Goal: Information Seeking & Learning: Learn about a topic

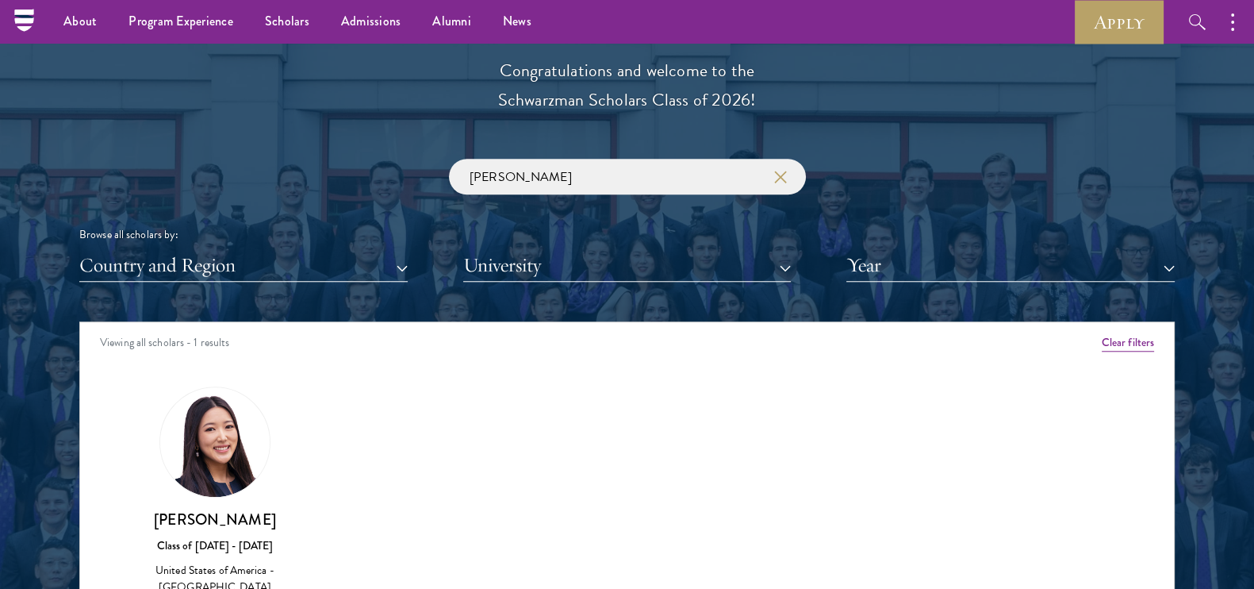
scroll to position [1785, 0]
drag, startPoint x: 547, startPoint y: 177, endPoint x: 224, endPoint y: 180, distance: 323.6
click at [224, 180] on div "[PERSON_NAME] Browse all scholars by: Country and Region All Countries and Regi…" at bounding box center [626, 220] width 1095 height 123
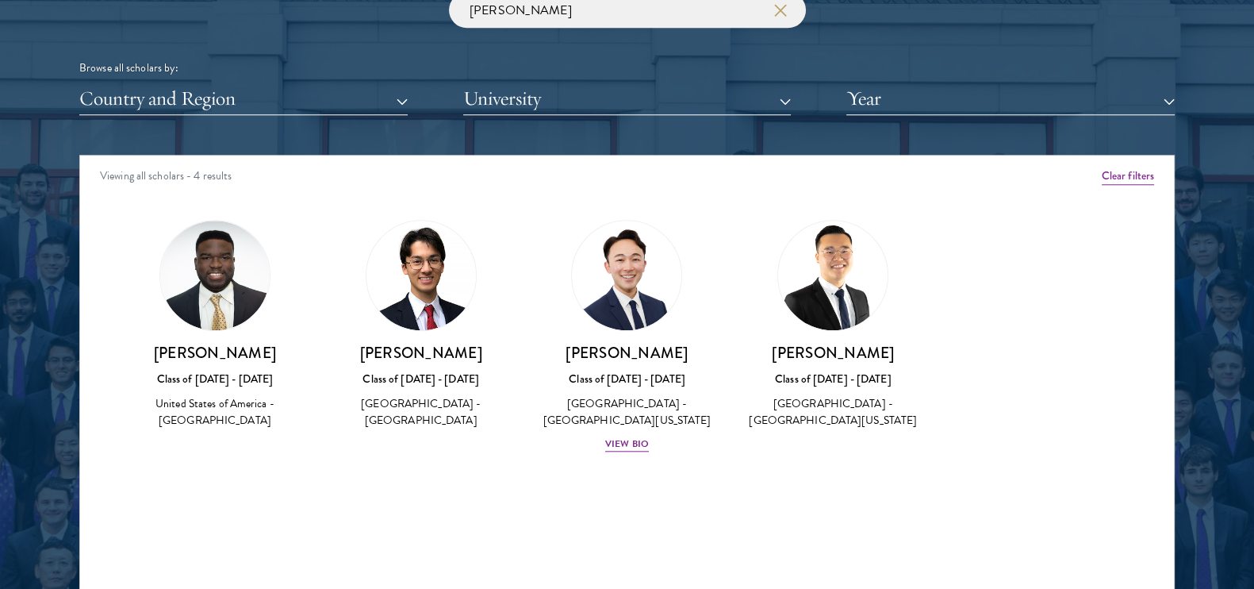
scroll to position [2082, 0]
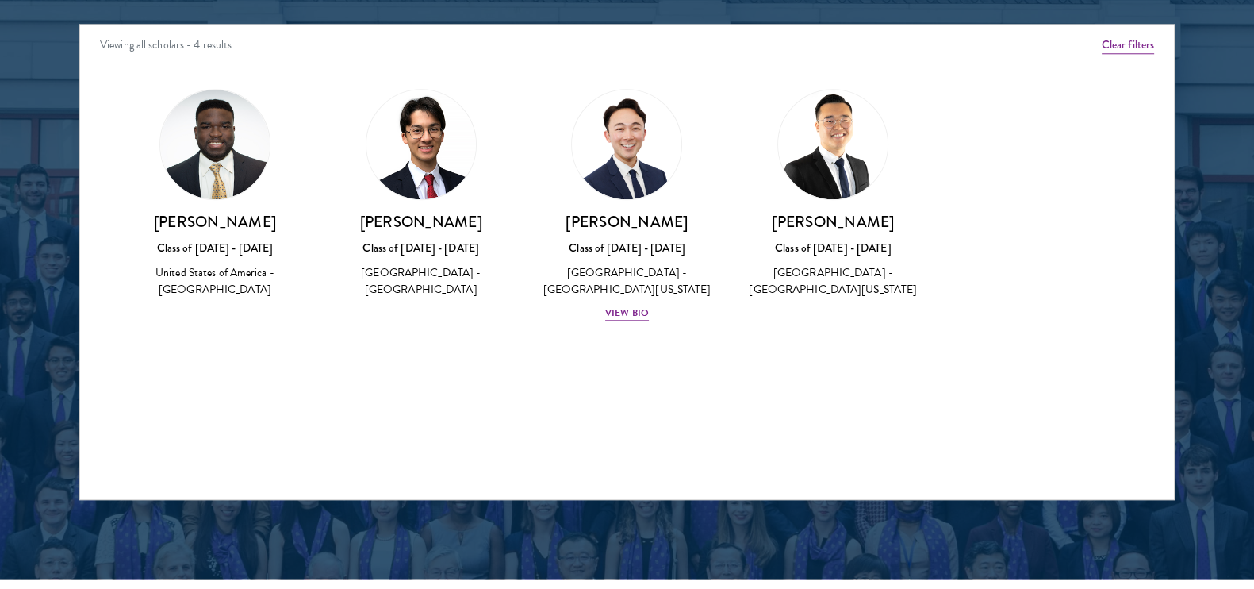
click at [816, 132] on img at bounding box center [832, 144] width 109 height 109
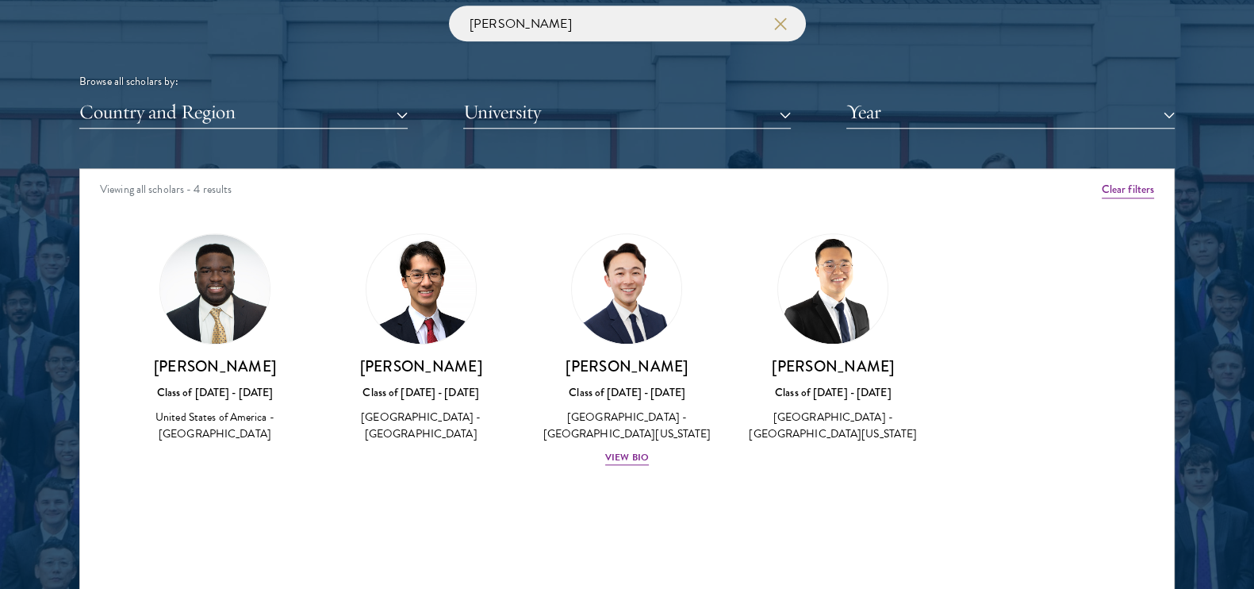
scroll to position [1785, 0]
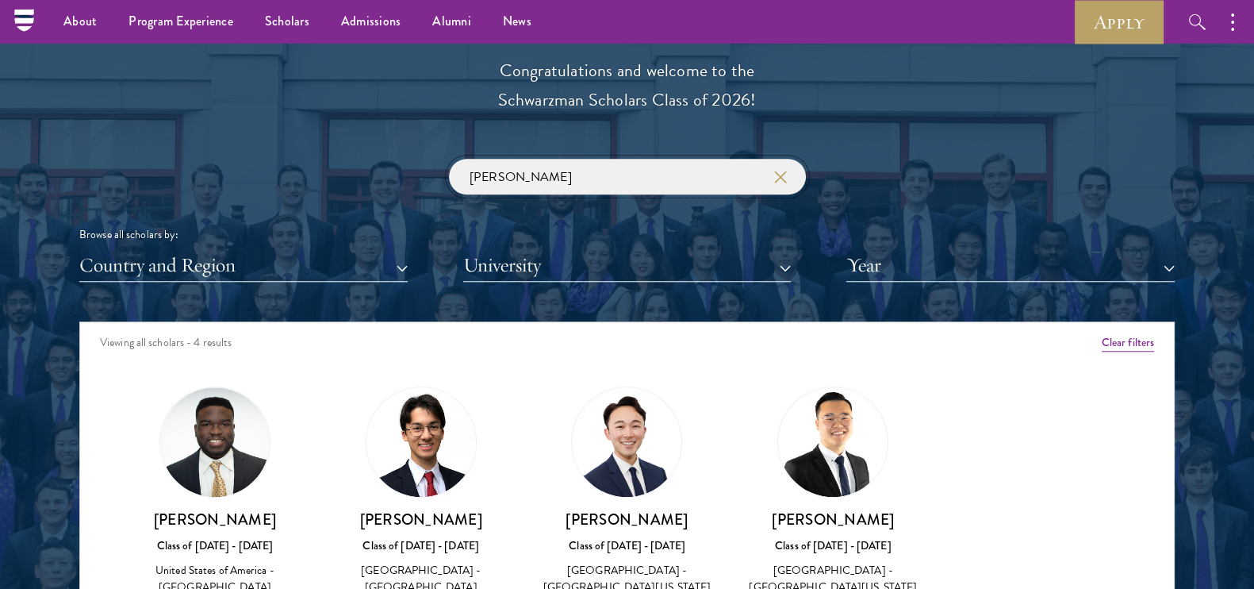
drag, startPoint x: 558, startPoint y: 178, endPoint x: 267, endPoint y: 194, distance: 290.7
click at [267, 194] on div "[PERSON_NAME] Browse all scholars by: Country and Region All Countries and Regi…" at bounding box center [626, 220] width 1095 height 123
type input "r"
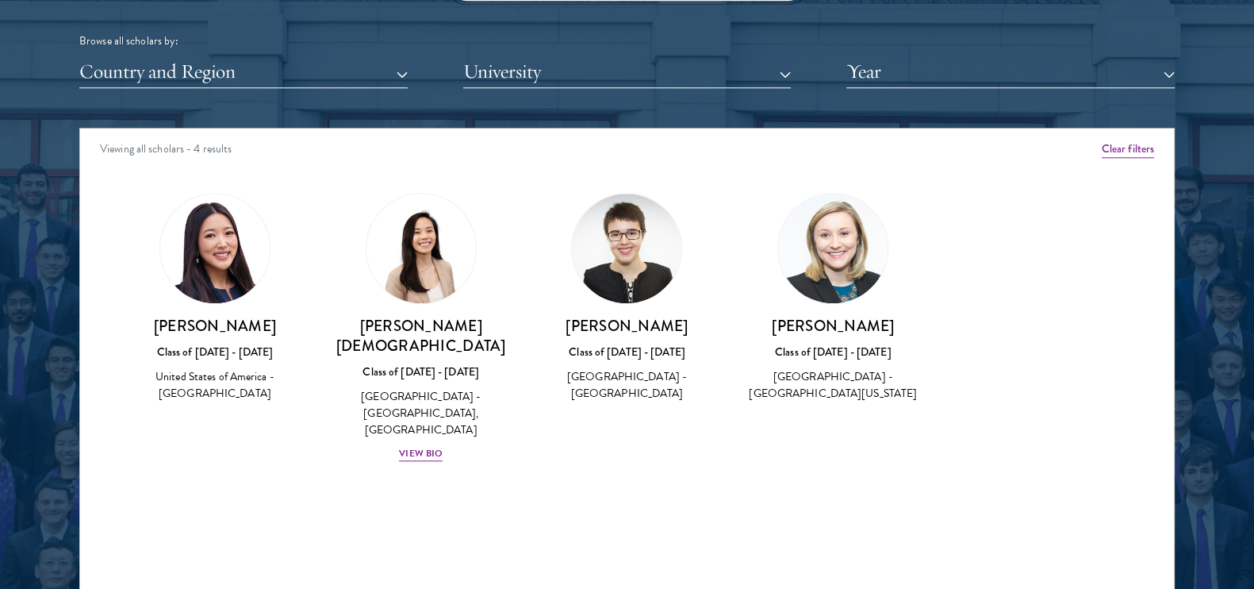
scroll to position [1983, 0]
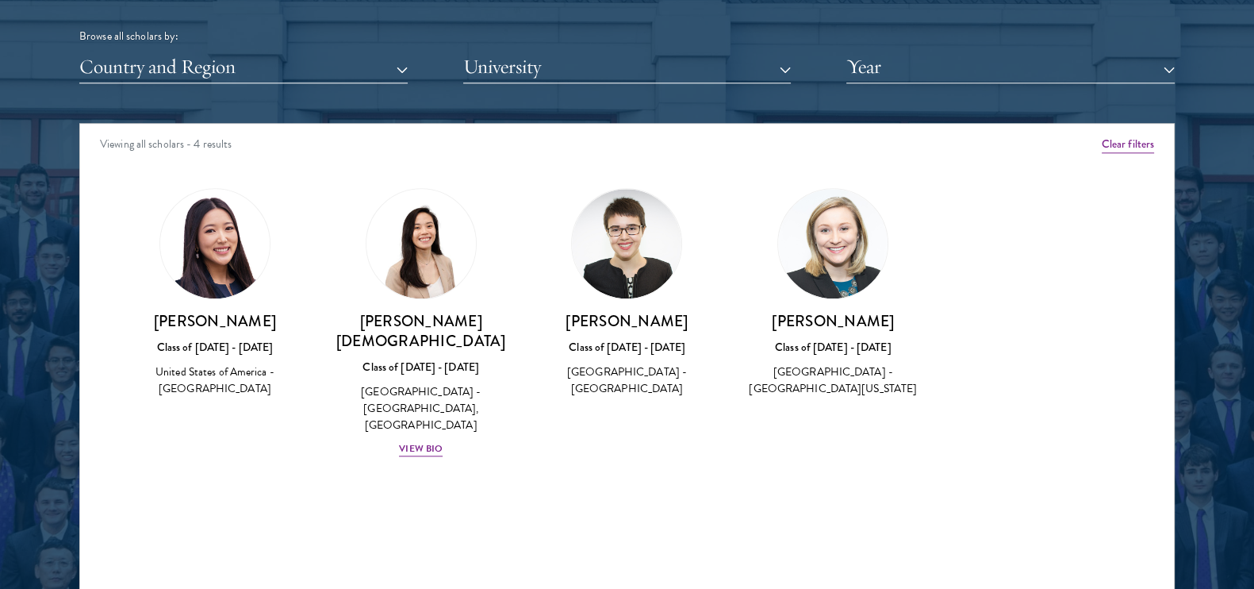
type input "[PERSON_NAME]"
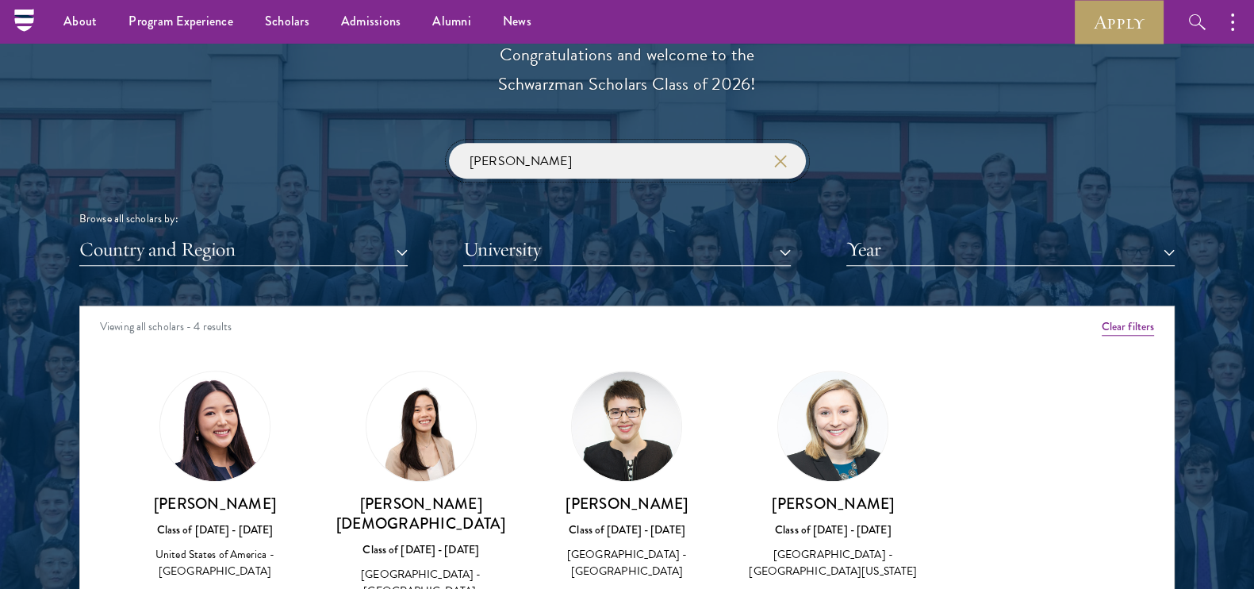
scroll to position [1686, 0]
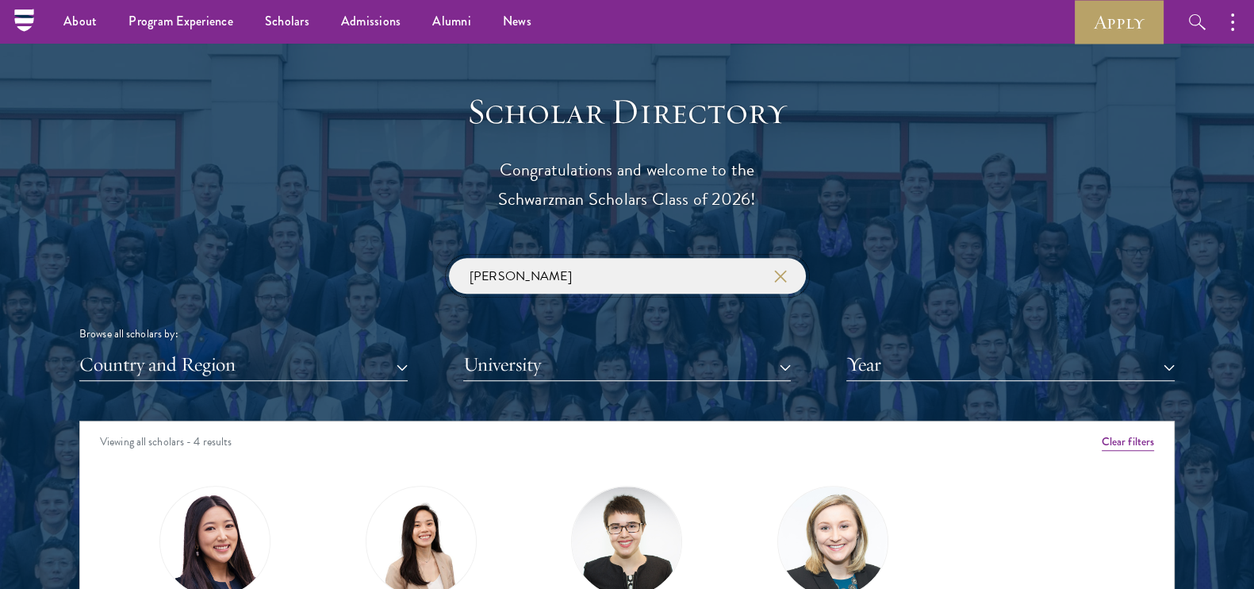
drag, startPoint x: 510, startPoint y: 286, endPoint x: 382, endPoint y: 284, distance: 128.5
click at [382, 284] on div "[PERSON_NAME] Browse all scholars by: Country and Region All Countries and Regi…" at bounding box center [626, 319] width 1095 height 123
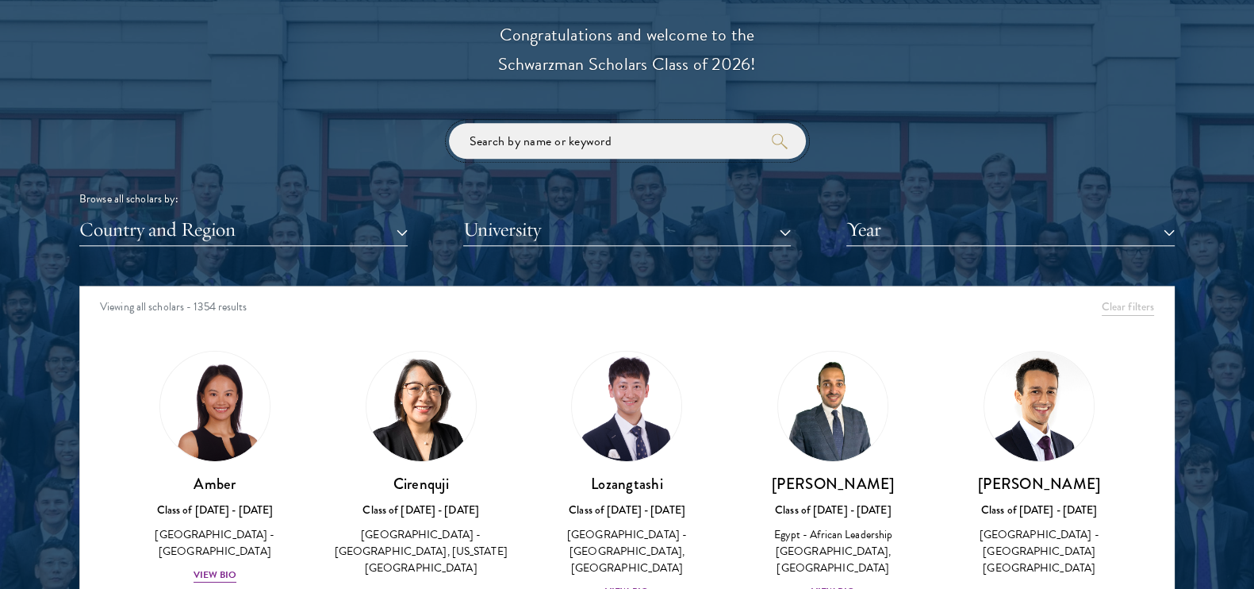
scroll to position [1884, 0]
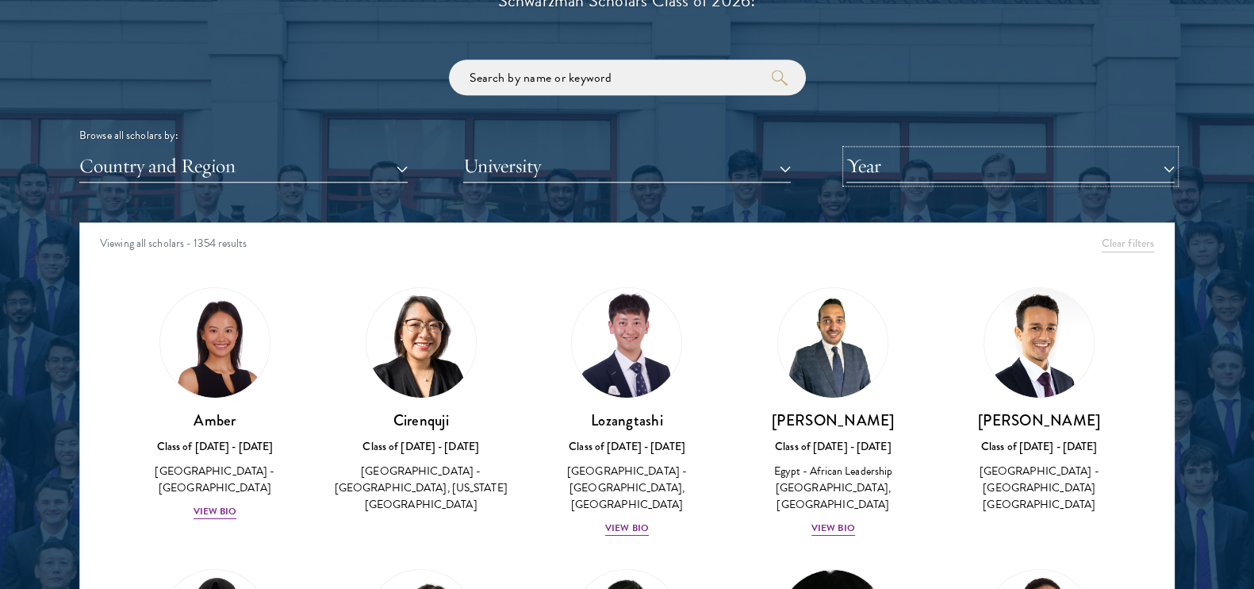
click at [875, 174] on button "Year" at bounding box center [1010, 166] width 328 height 33
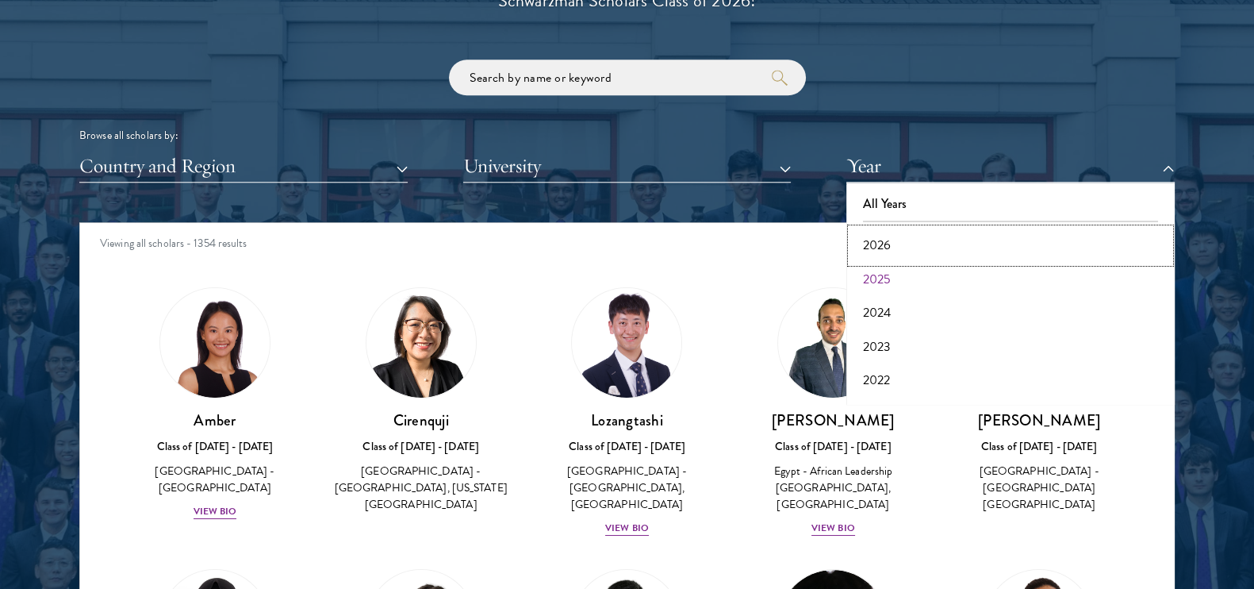
click at [940, 243] on button "2026" at bounding box center [1010, 244] width 319 height 33
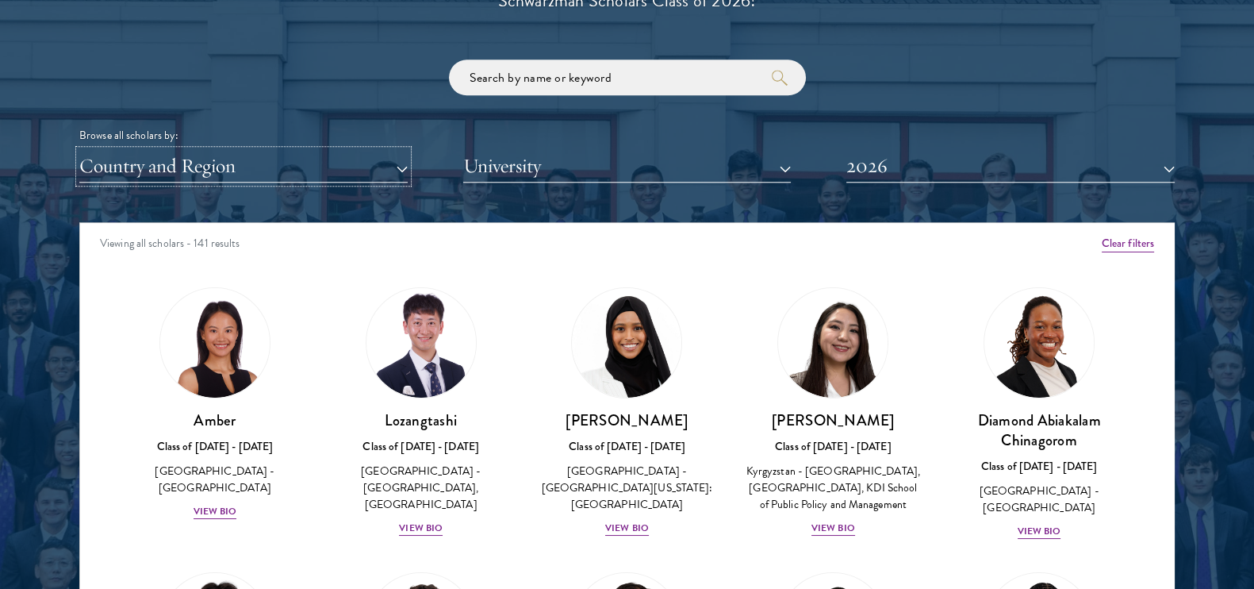
click at [293, 159] on button "Country and Region" at bounding box center [243, 166] width 328 height 33
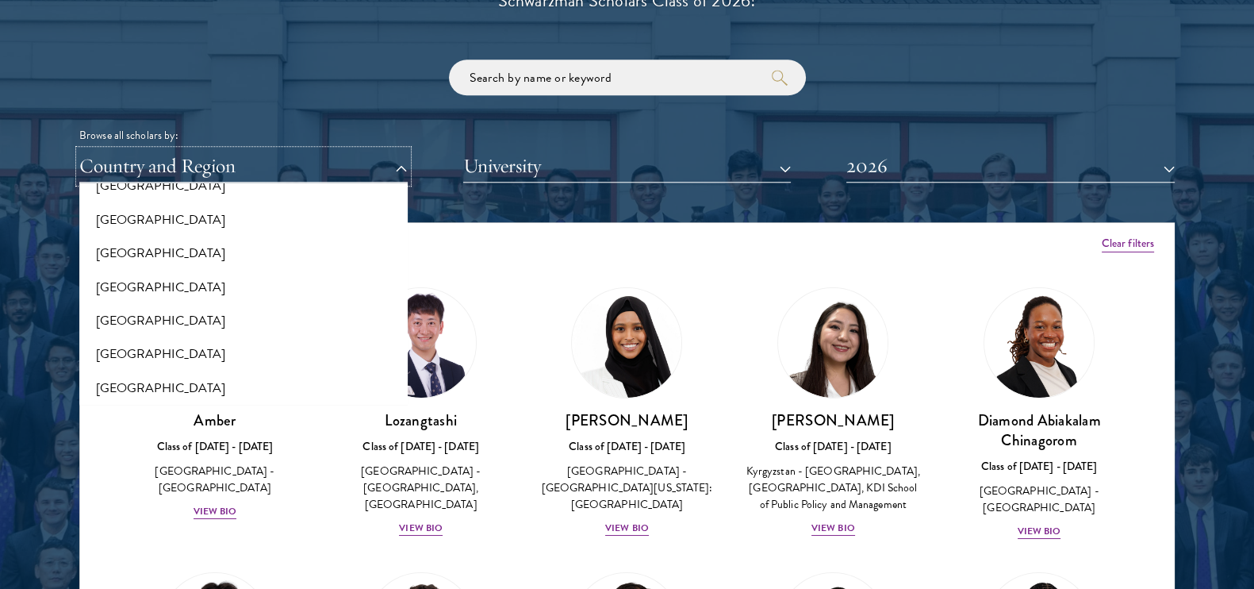
scroll to position [496, 0]
click at [205, 355] on button "[GEOGRAPHIC_DATA]" at bounding box center [243, 354] width 319 height 33
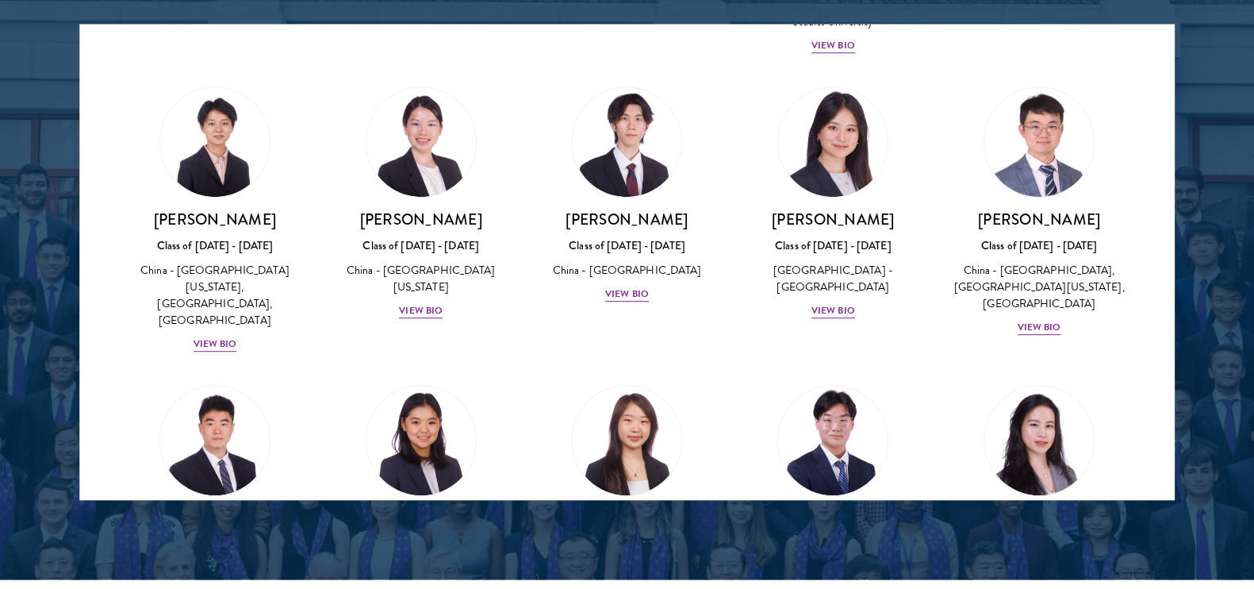
scroll to position [1260, 0]
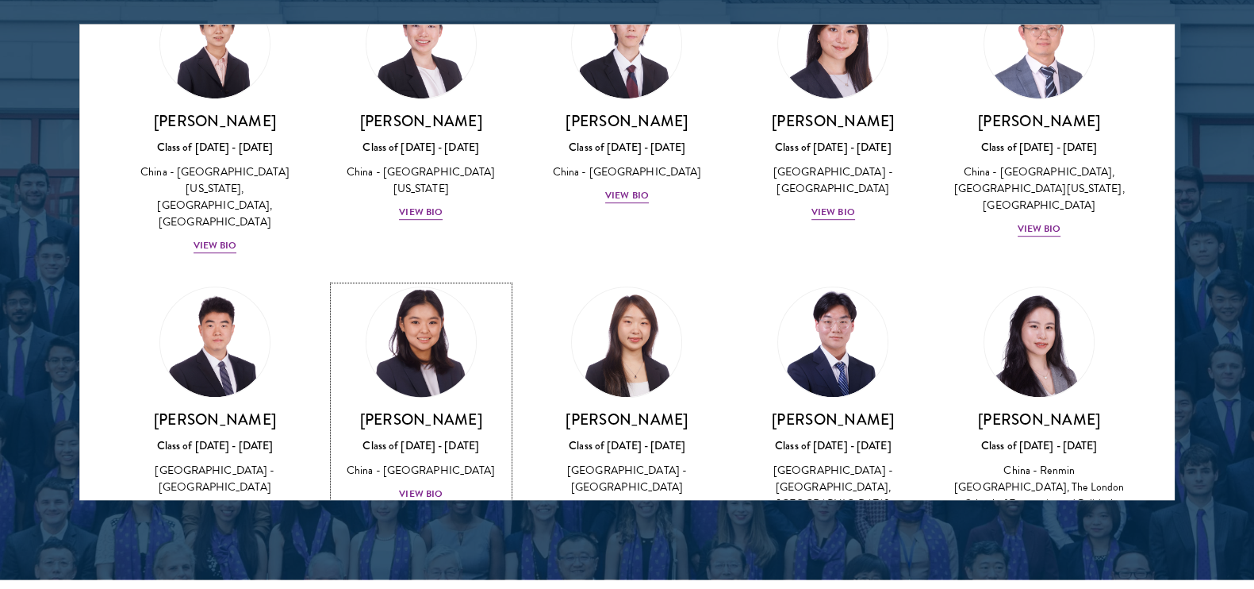
click at [418, 283] on img at bounding box center [421, 342] width 121 height 121
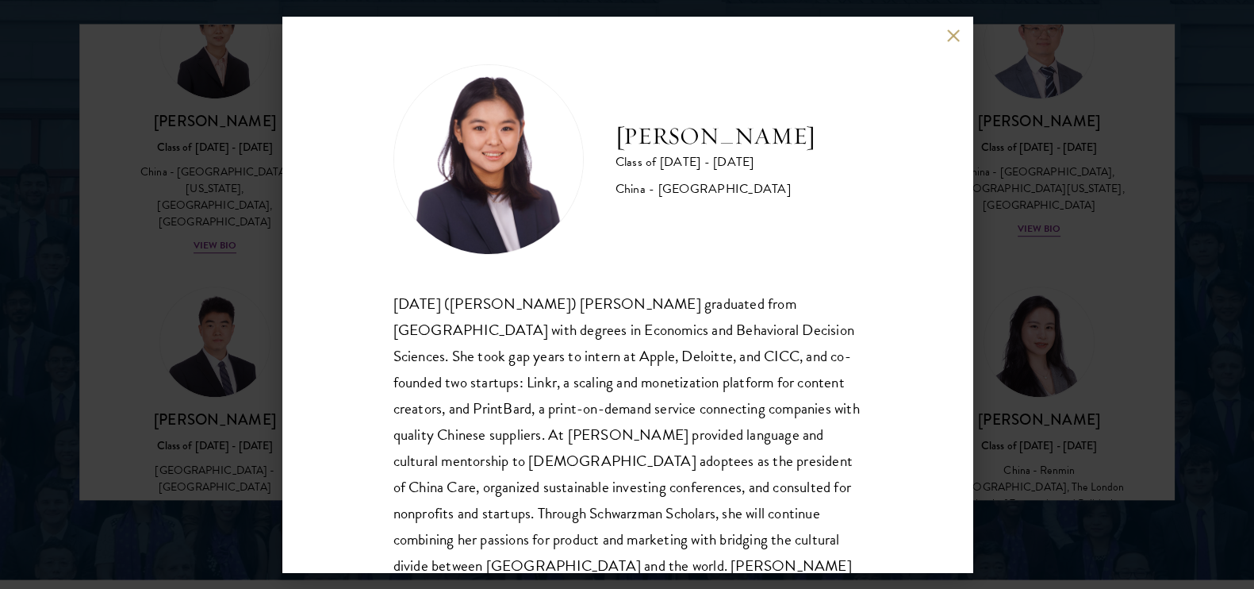
scroll to position [54, 0]
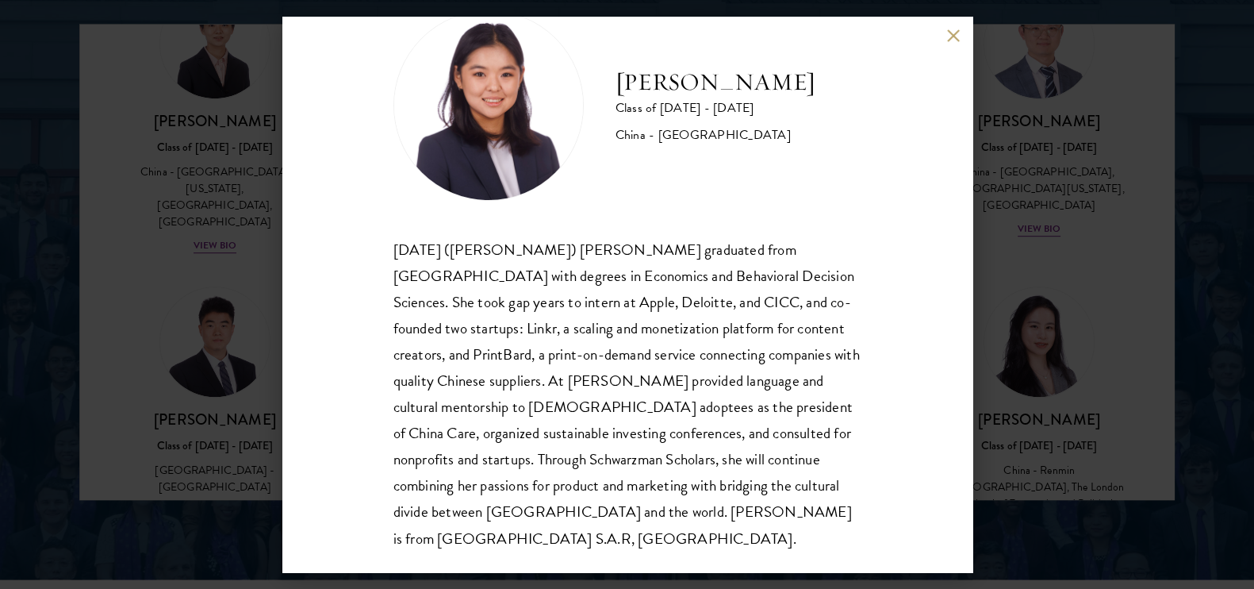
click at [953, 29] on button at bounding box center [953, 35] width 13 height 13
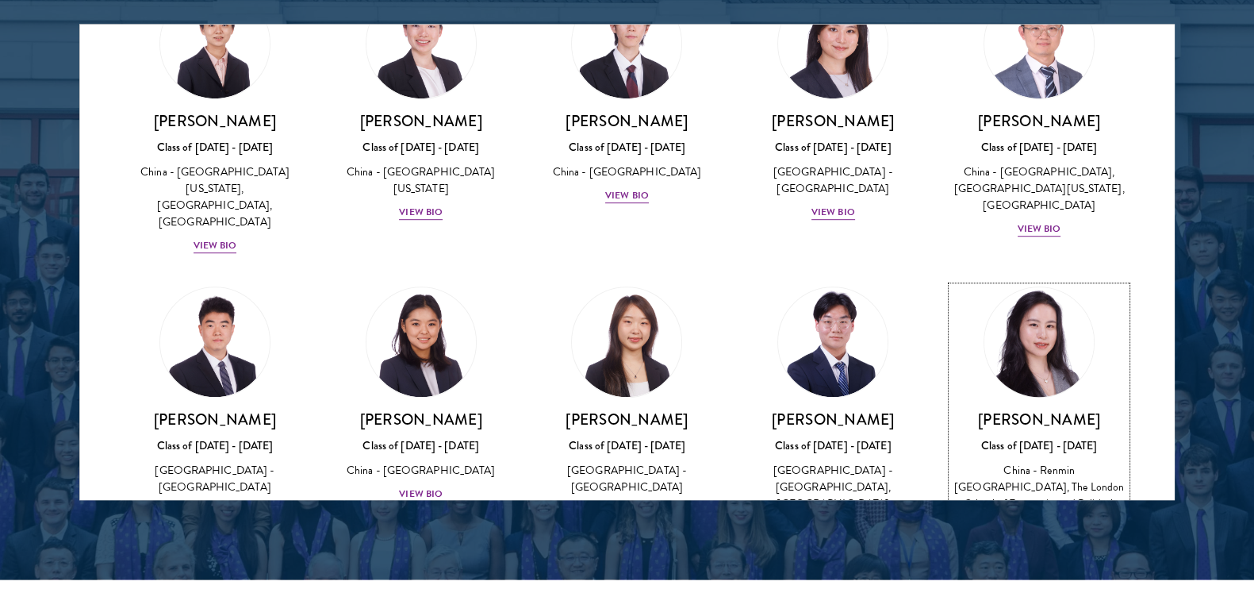
click at [1051, 282] on img at bounding box center [1039, 342] width 121 height 121
